Goal: Navigation & Orientation: Find specific page/section

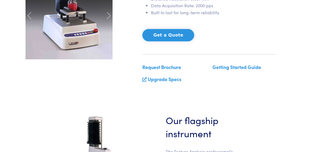
scroll to position [134, 0]
click at [168, 78] on link "Upgrade Specs" at bounding box center [165, 79] width 34 height 7
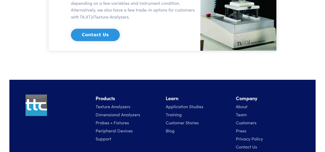
scroll to position [806, 0]
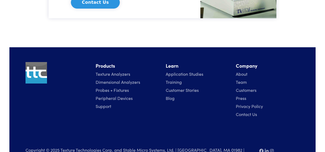
click at [174, 80] on link "Training" at bounding box center [174, 82] width 16 height 6
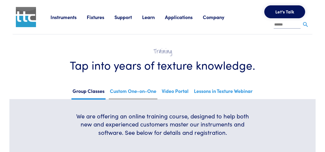
click at [142, 89] on link "Custom One-on-One" at bounding box center [133, 93] width 49 height 13
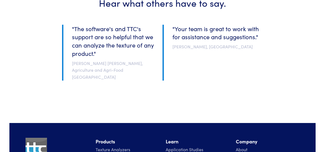
scroll to position [578, 0]
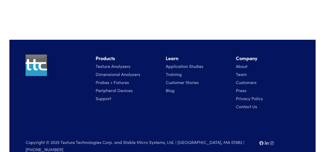
click at [118, 79] on link "Probes + Fixtures" at bounding box center [112, 82] width 33 height 6
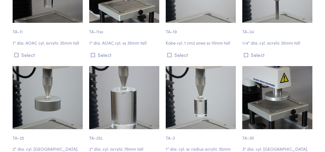
scroll to position [618, 0]
